Goal: Browse casually: Explore the website without a specific task or goal

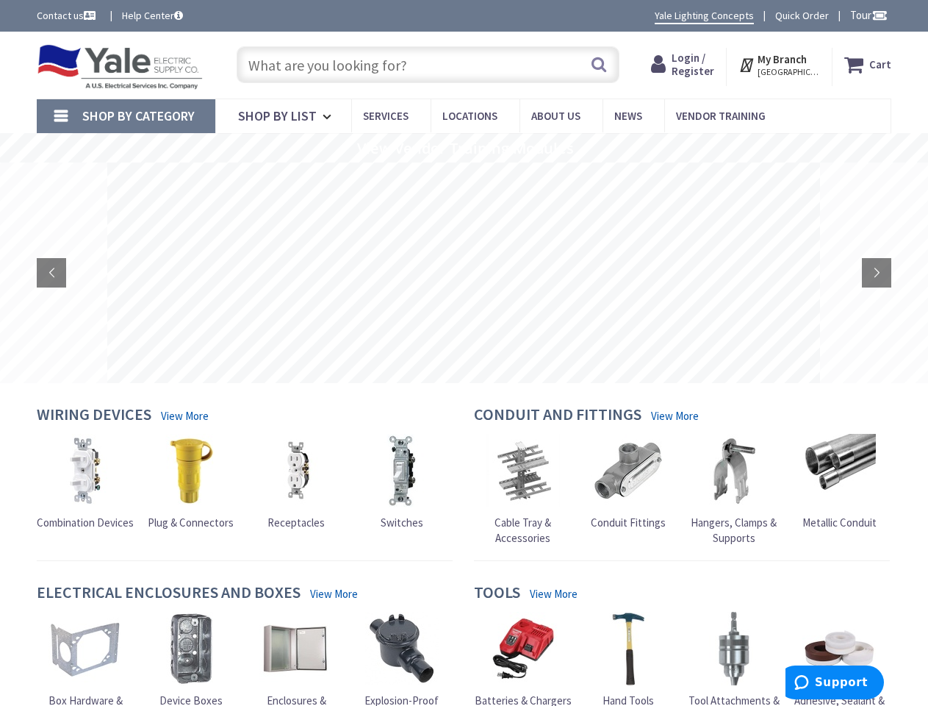
click at [464, 353] on rs-layer at bounding box center [463, 272] width 713 height 220
click at [867, 15] on span "Tour" at bounding box center [868, 15] width 37 height 14
click at [879, 15] on div at bounding box center [464, 353] width 928 height 706
click at [781, 65] on strong "My Branch" at bounding box center [782, 59] width 49 height 14
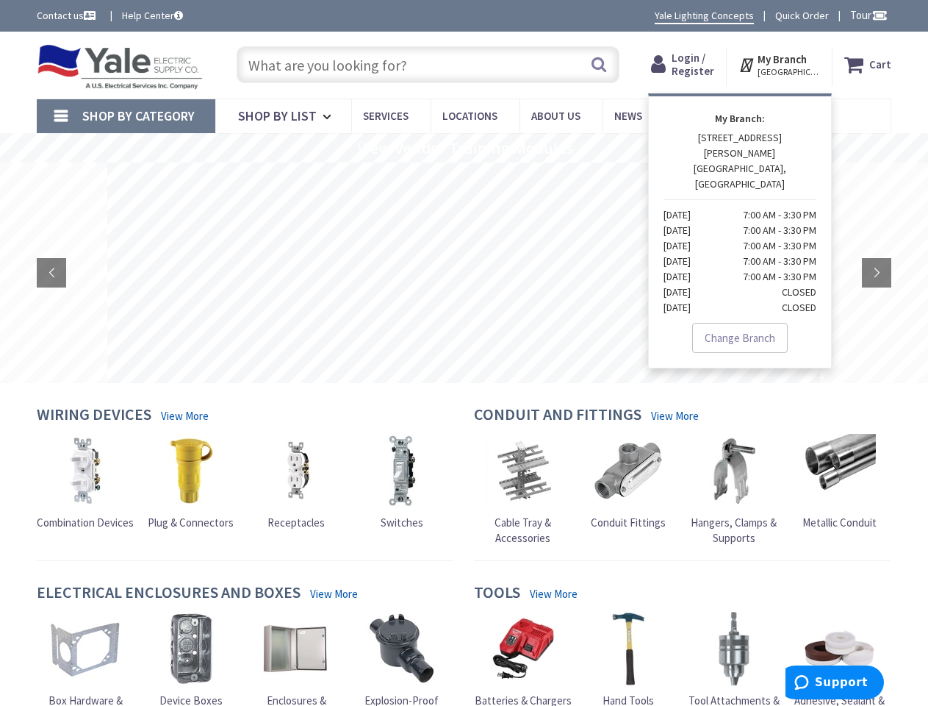
click at [126, 116] on span "Shop By Category" at bounding box center [138, 115] width 112 height 17
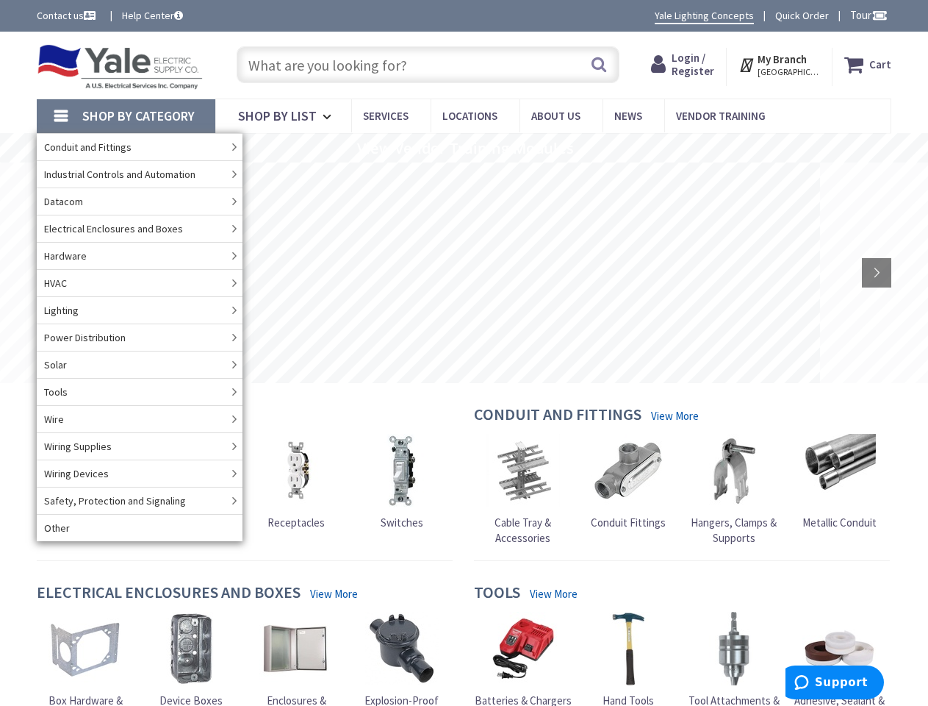
click at [464, 148] on rs-slide "View Vendor Training Modules" at bounding box center [464, 147] width 928 height 29
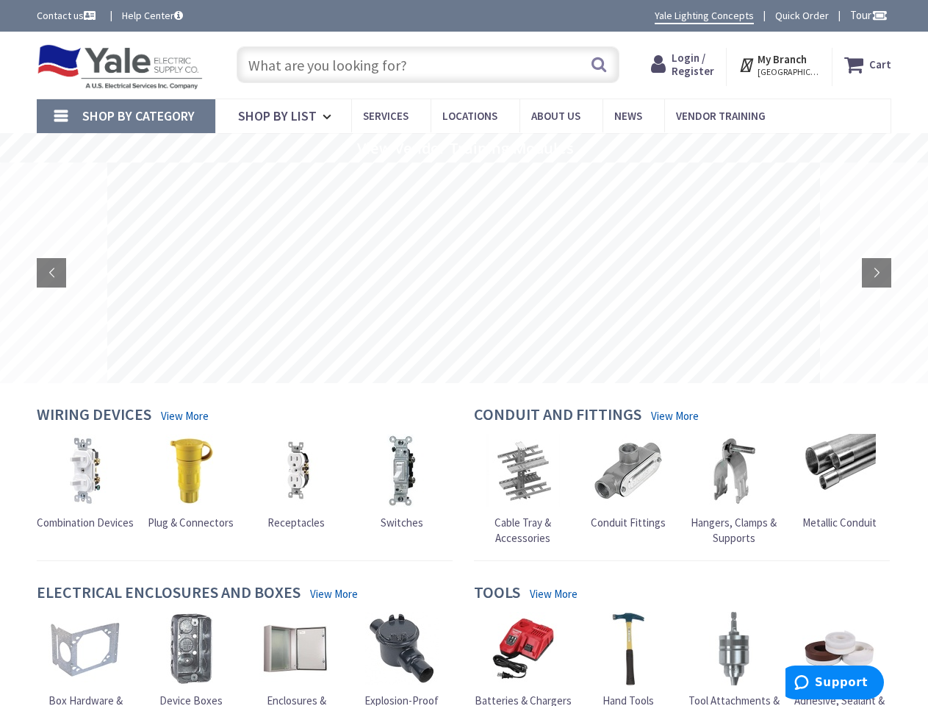
click at [464, 273] on rs-layer at bounding box center [463, 272] width 713 height 220
click at [51, 273] on rs-arrow at bounding box center [51, 272] width 29 height 29
click at [877, 273] on rs-arrow at bounding box center [876, 272] width 29 height 29
